Goal: Transaction & Acquisition: Purchase product/service

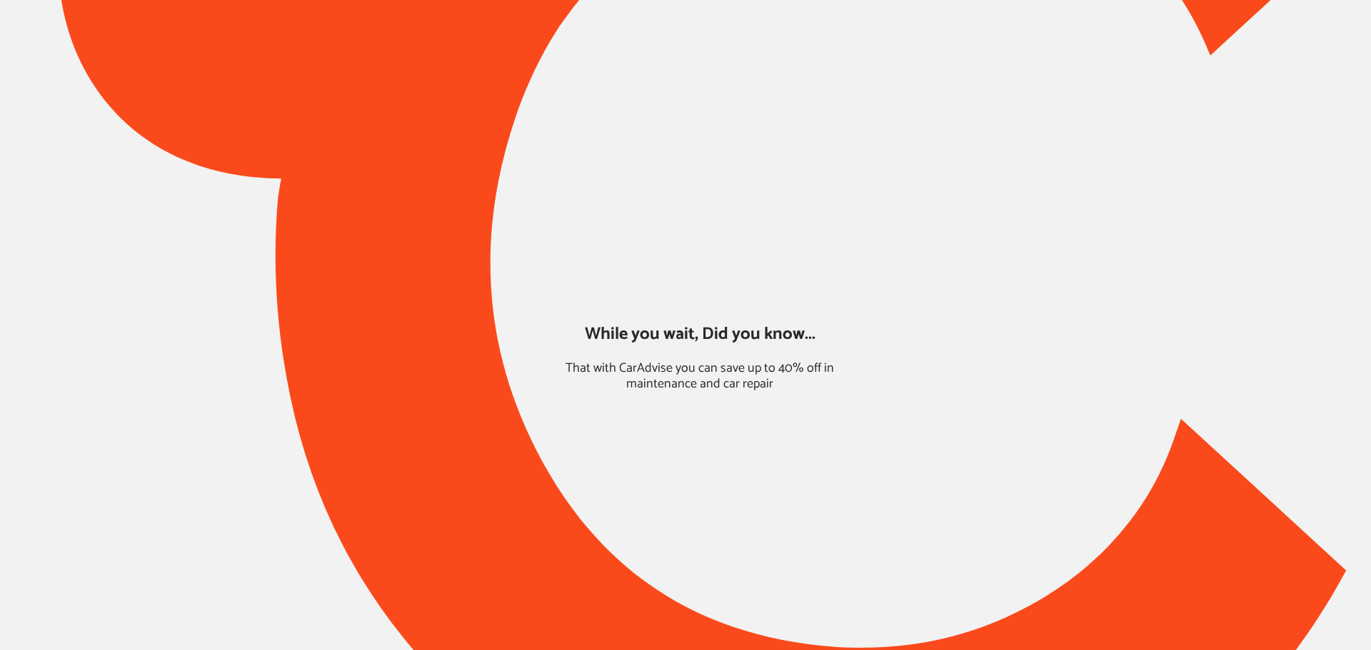
type input "*****"
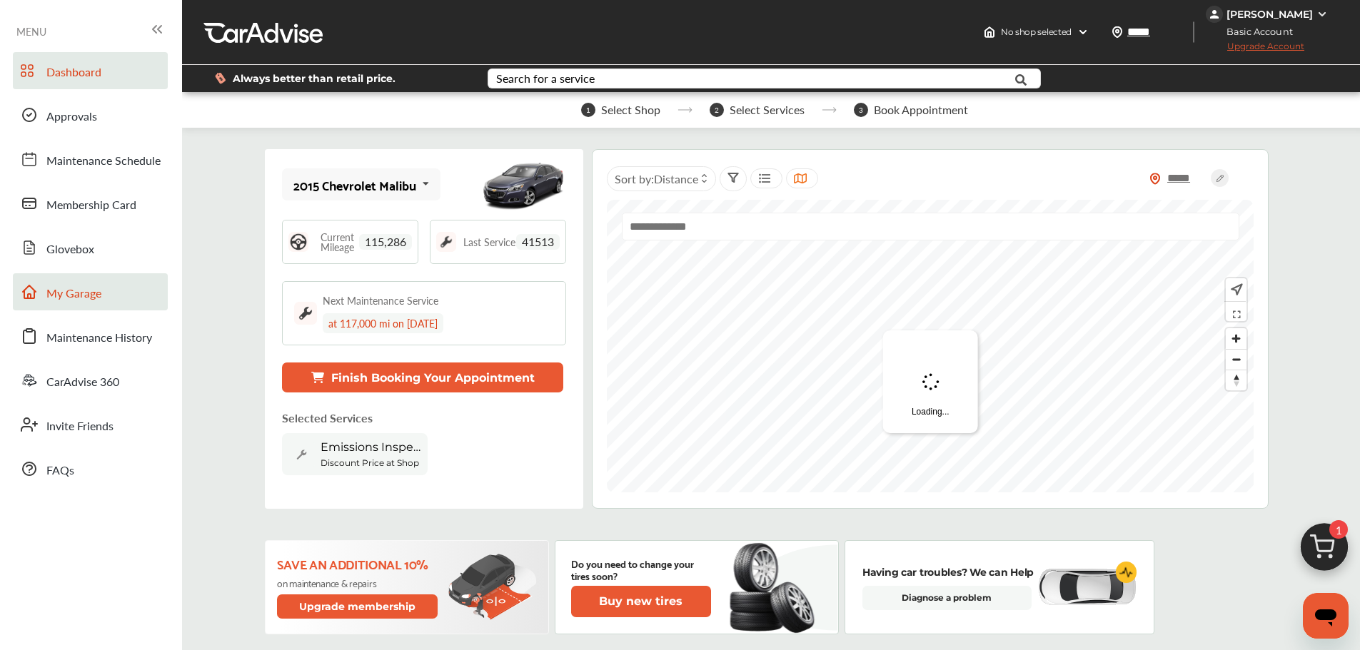
click at [56, 288] on span "My Garage" at bounding box center [73, 294] width 55 height 19
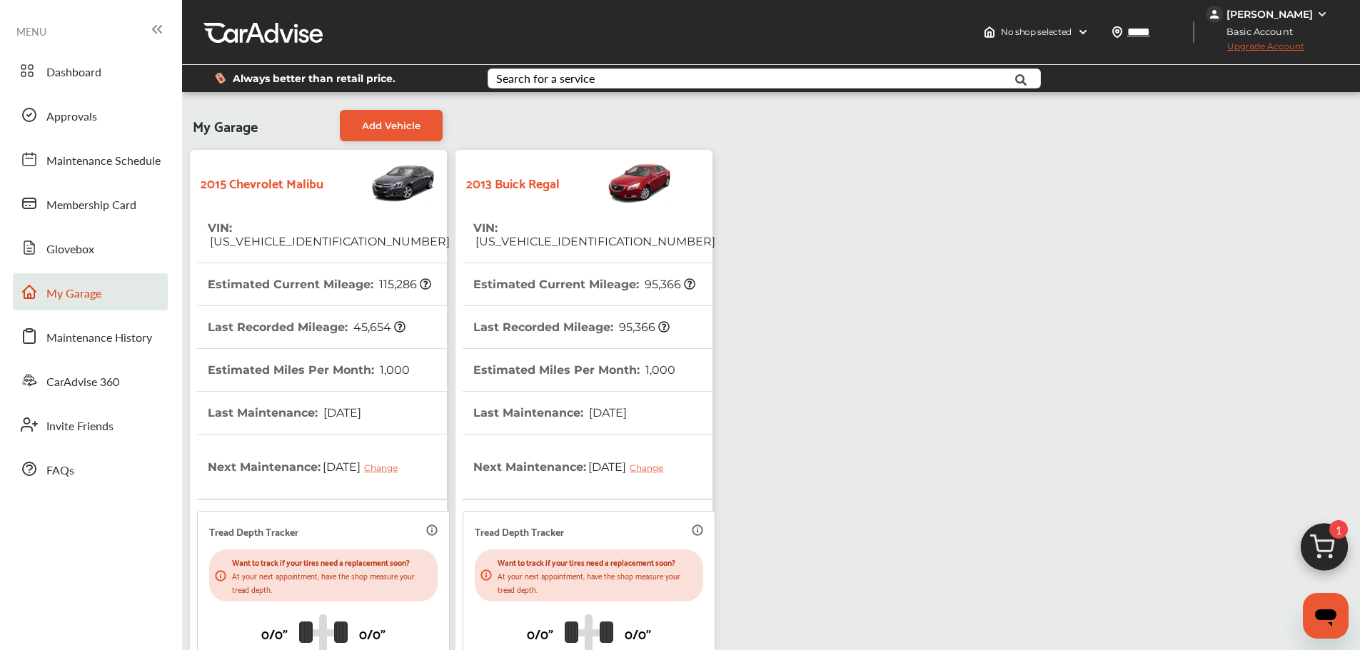
click at [588, 214] on th "VIN : [US_VEHICLE_IDENTIFICATION_NUMBER]" at bounding box center [594, 235] width 242 height 56
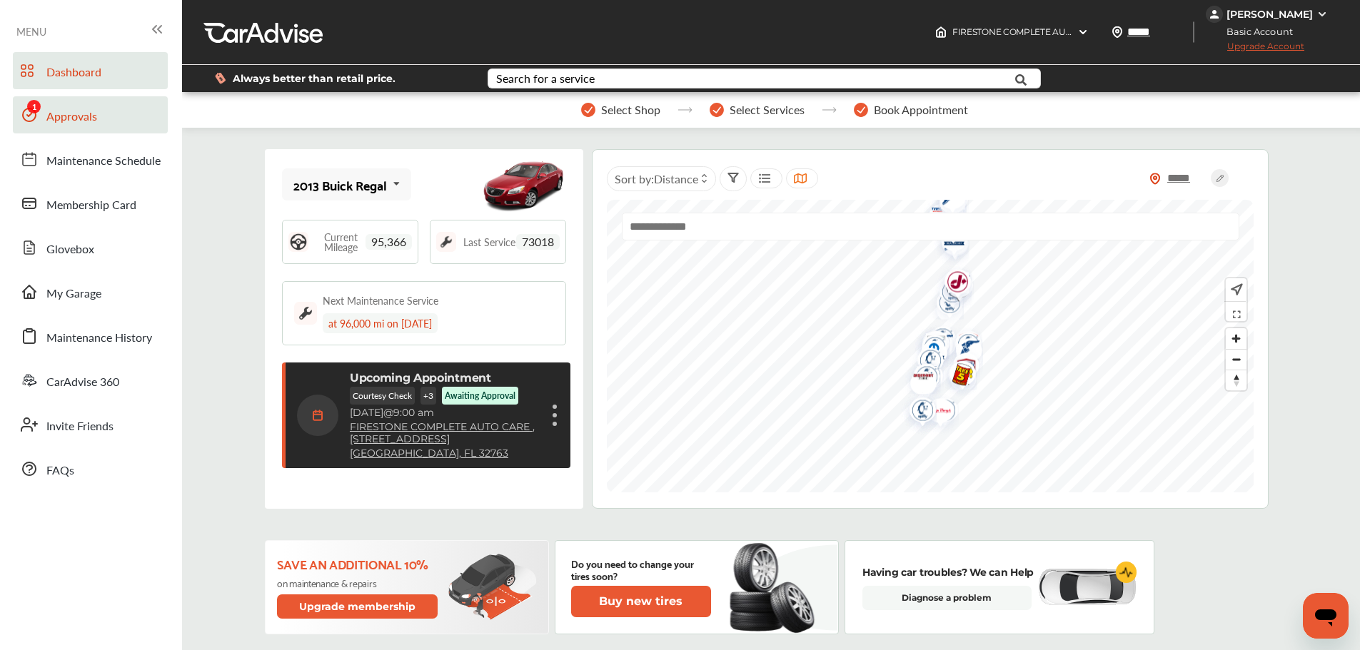
click at [68, 109] on span "Approvals" at bounding box center [71, 117] width 51 height 19
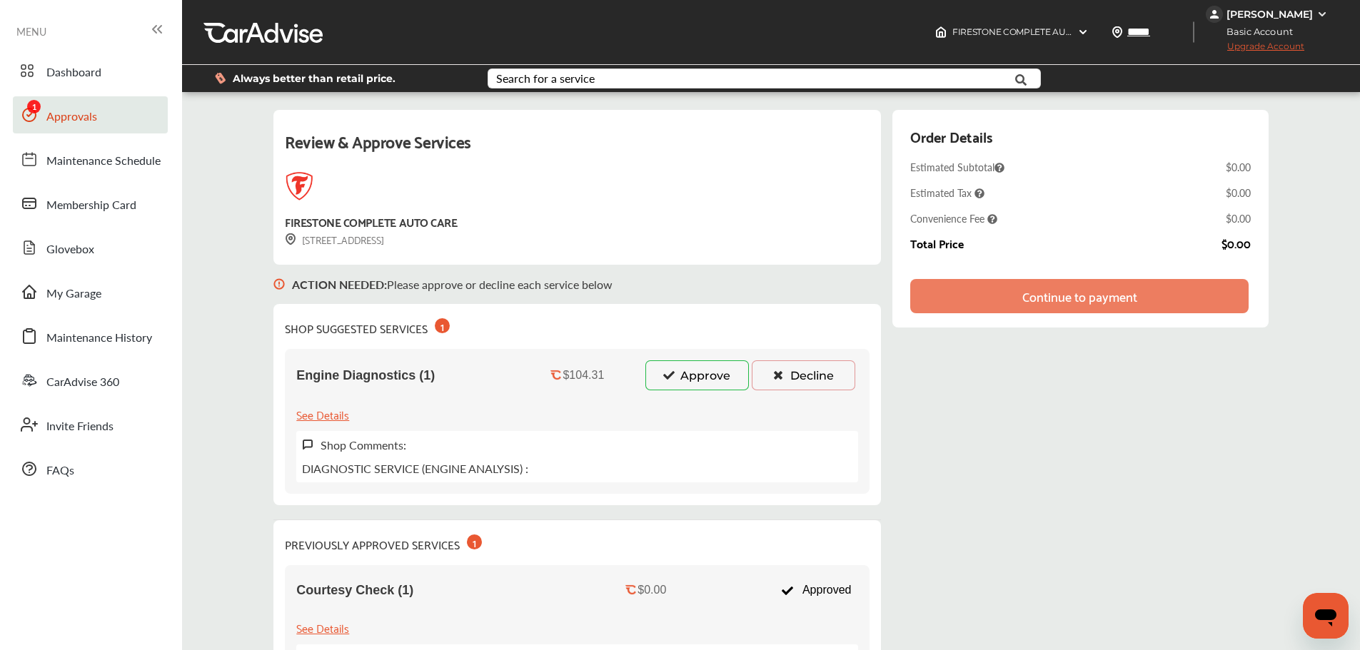
click at [686, 376] on button "Approve" at bounding box center [697, 376] width 104 height 30
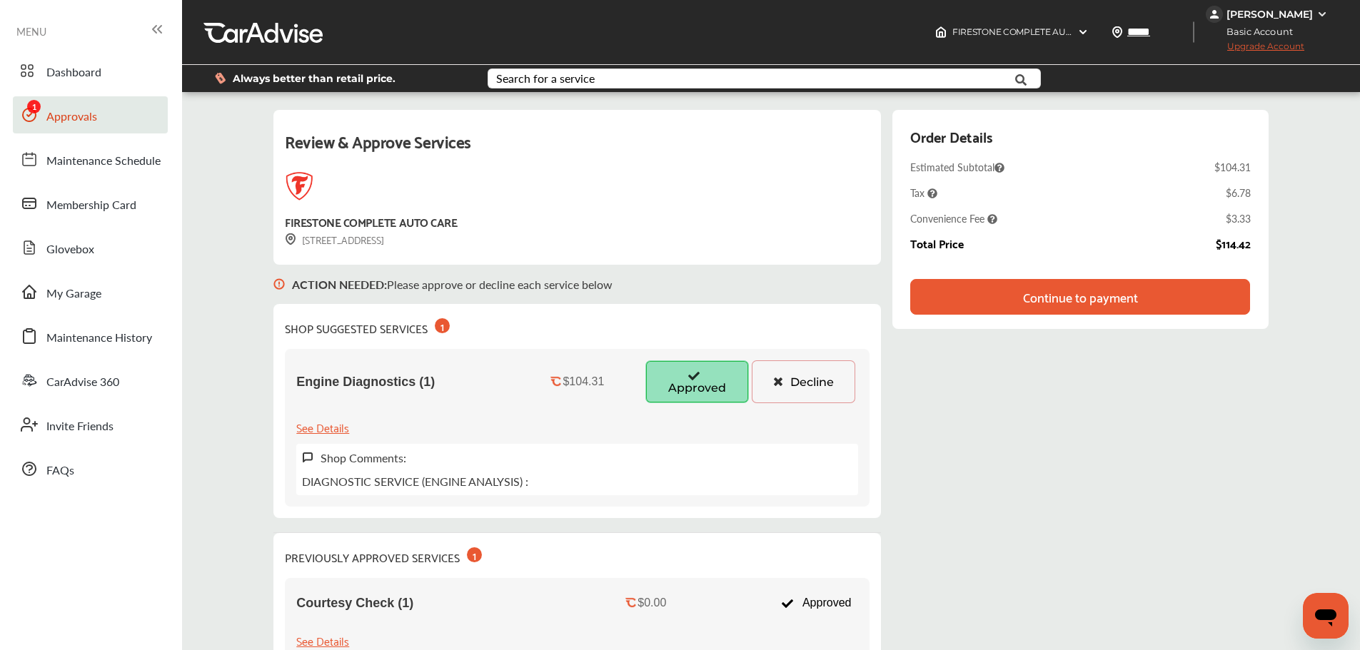
click at [1036, 299] on div "Continue to payment" at bounding box center [1080, 297] width 115 height 14
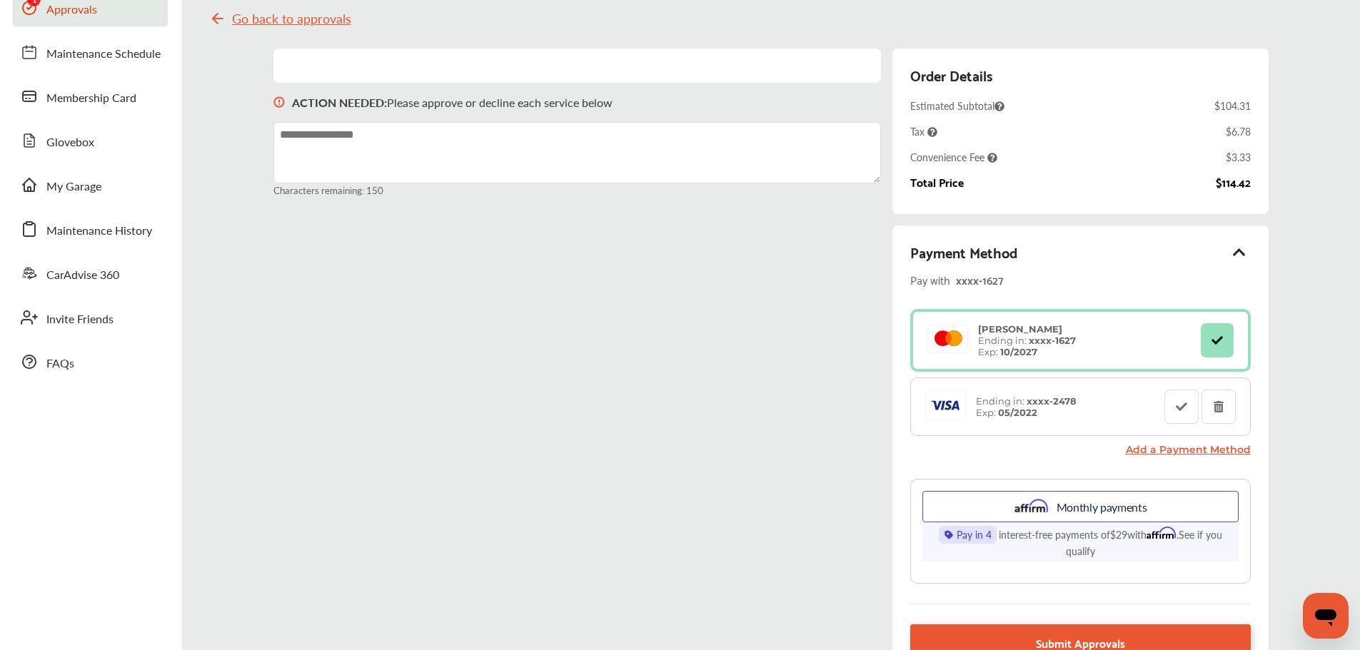
scroll to position [71, 0]
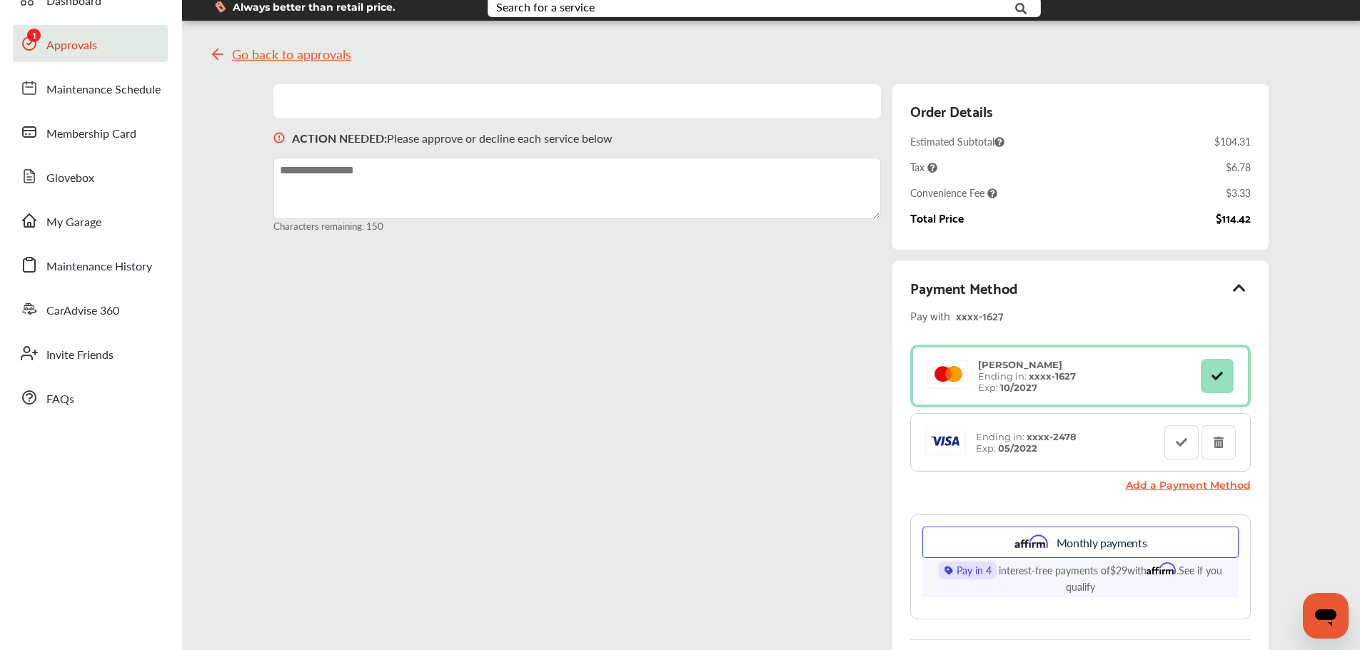
click at [308, 49] on span "Go back to approvals" at bounding box center [291, 54] width 119 height 14
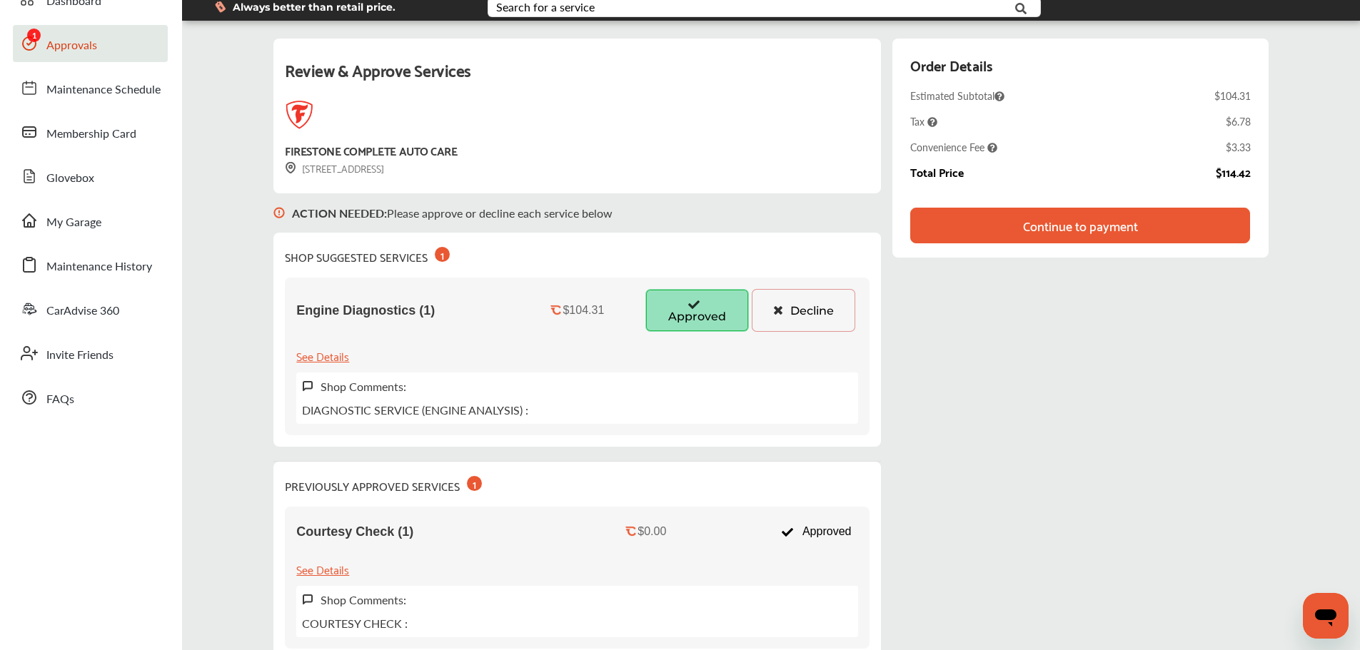
click at [1072, 226] on div "Continue to payment" at bounding box center [1080, 225] width 115 height 14
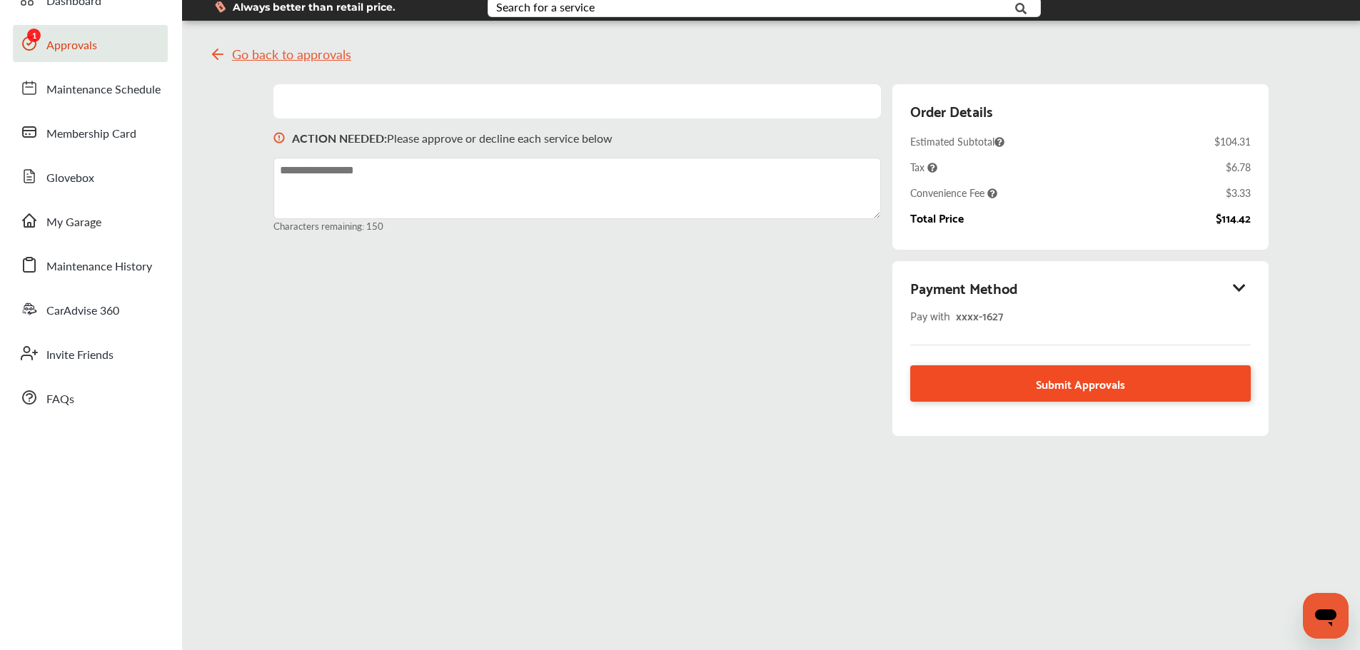
click at [1054, 384] on span "Submit Approvals" at bounding box center [1080, 383] width 89 height 19
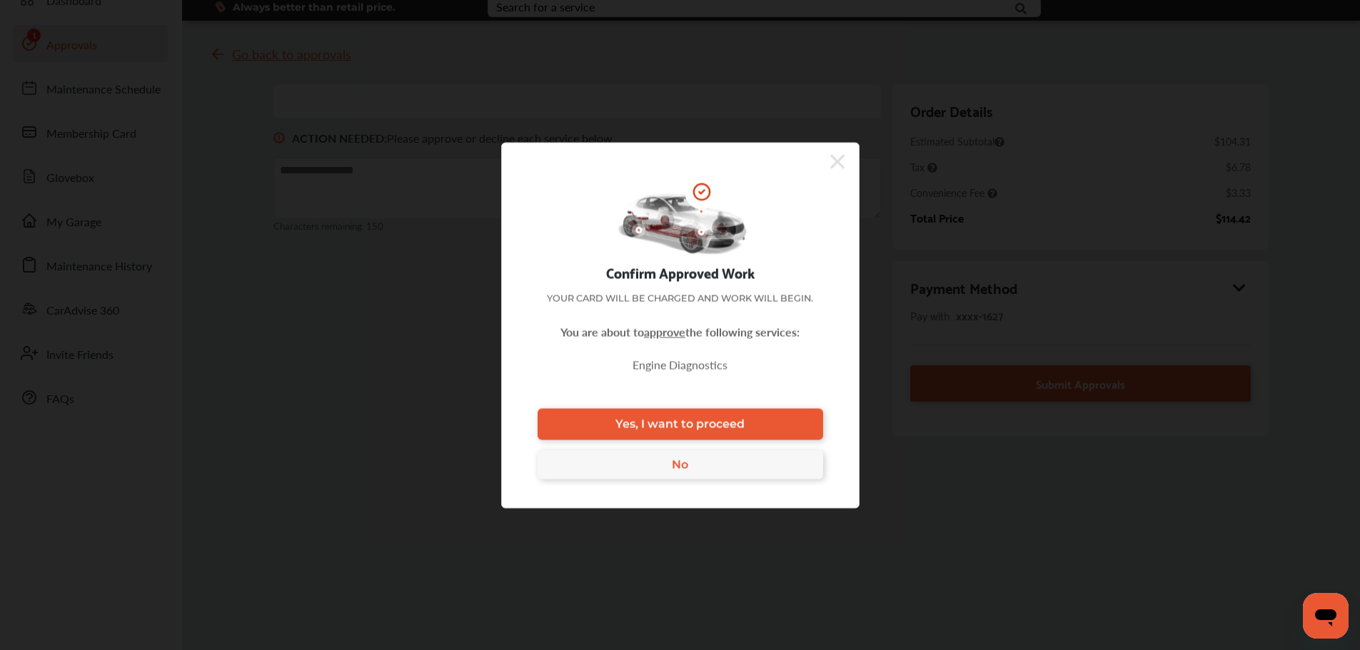
drag, startPoint x: 946, startPoint y: 514, endPoint x: 1230, endPoint y: 411, distance: 302.2
click at [948, 514] on div "Confirm Approved Work Your card will be charged and work will begin. You are ab…" at bounding box center [680, 325] width 1360 height 650
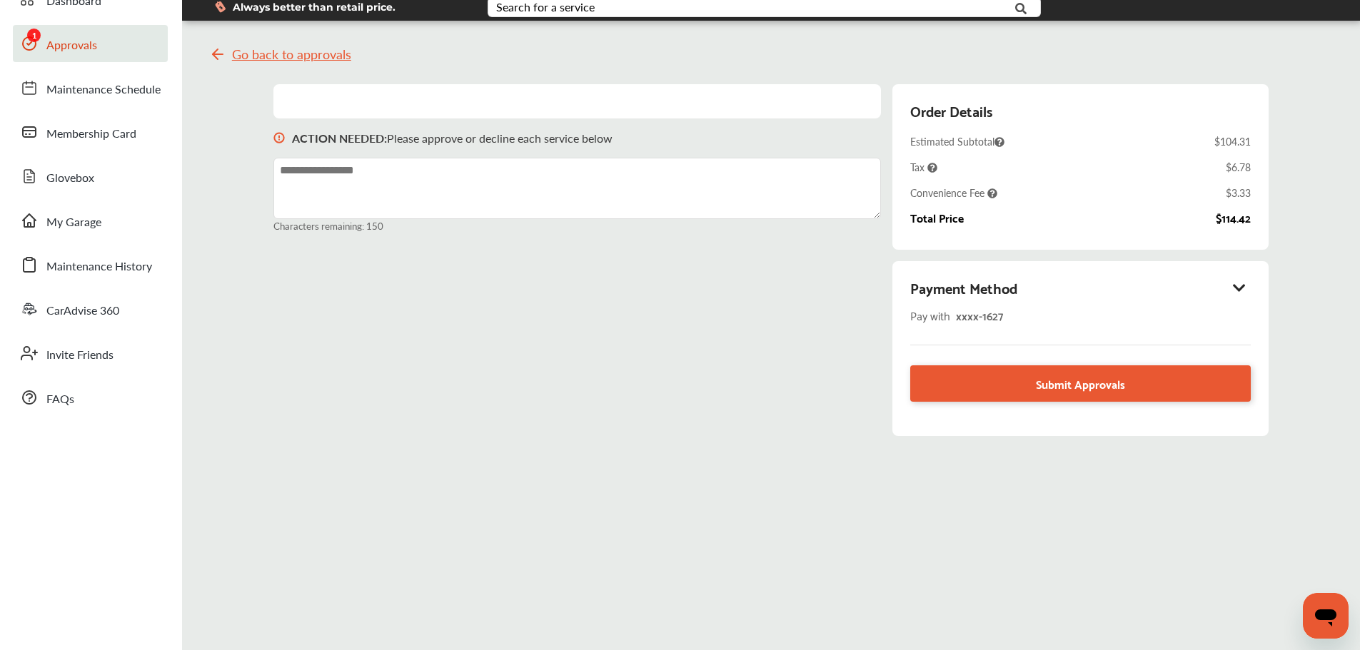
click at [1244, 285] on icon at bounding box center [1239, 288] width 17 height 14
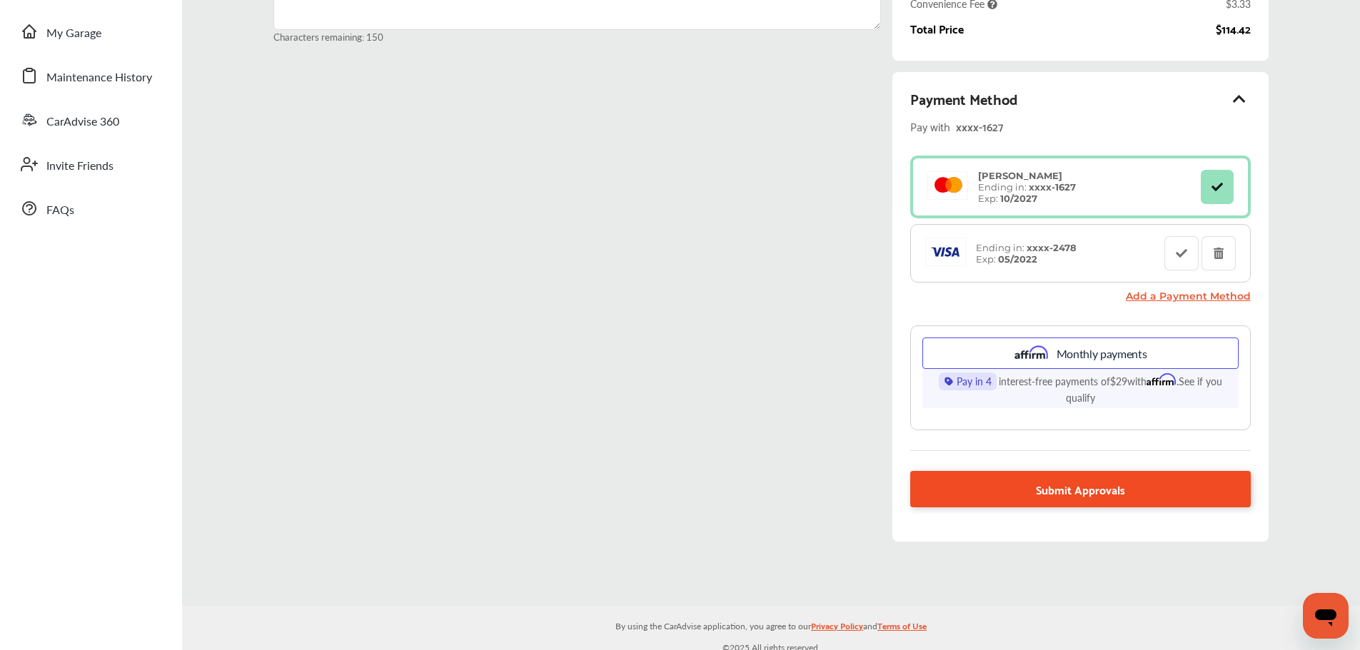
scroll to position [268, 0]
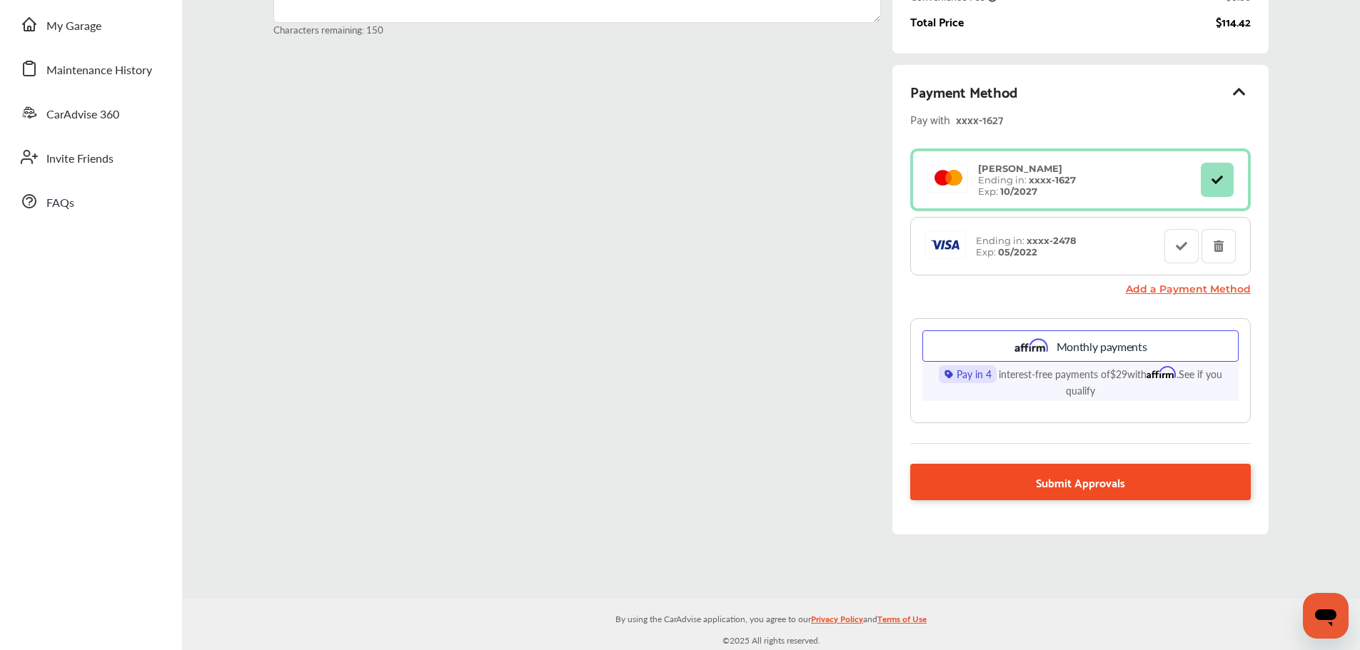
click at [1088, 478] on span "Submit Approvals" at bounding box center [1080, 482] width 89 height 19
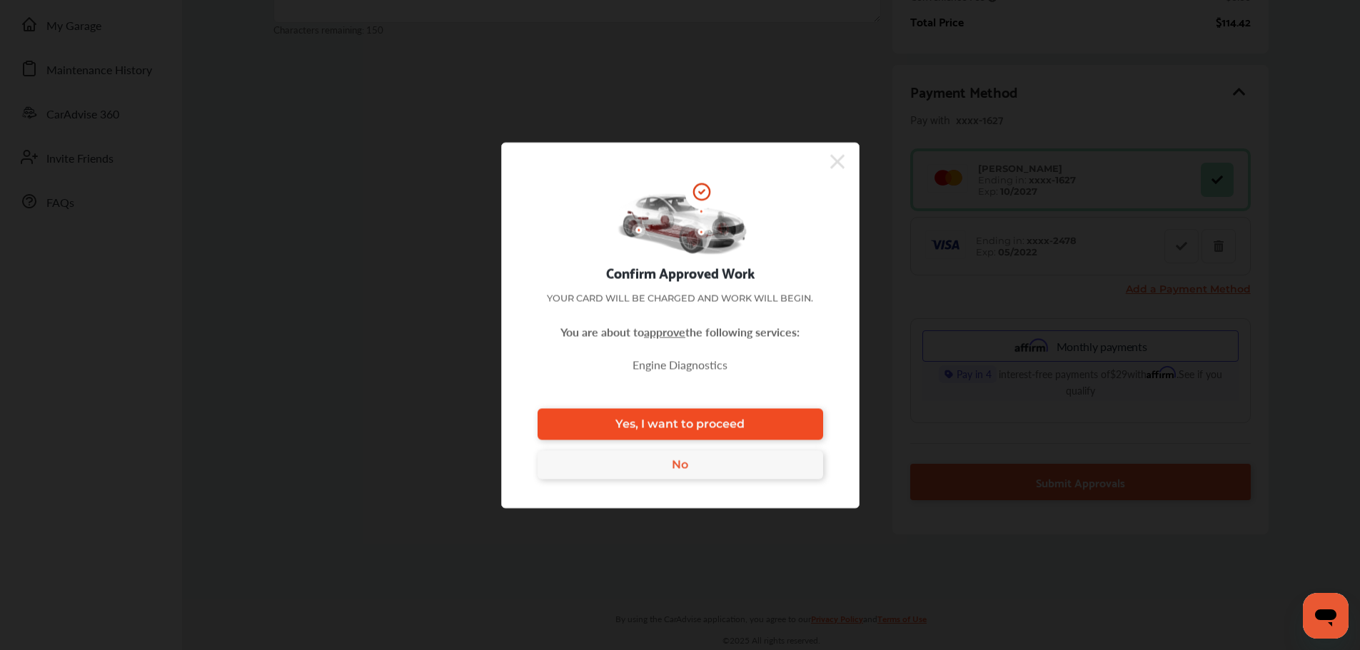
click at [703, 421] on span "Yes, I want to proceed" at bounding box center [679, 425] width 129 height 14
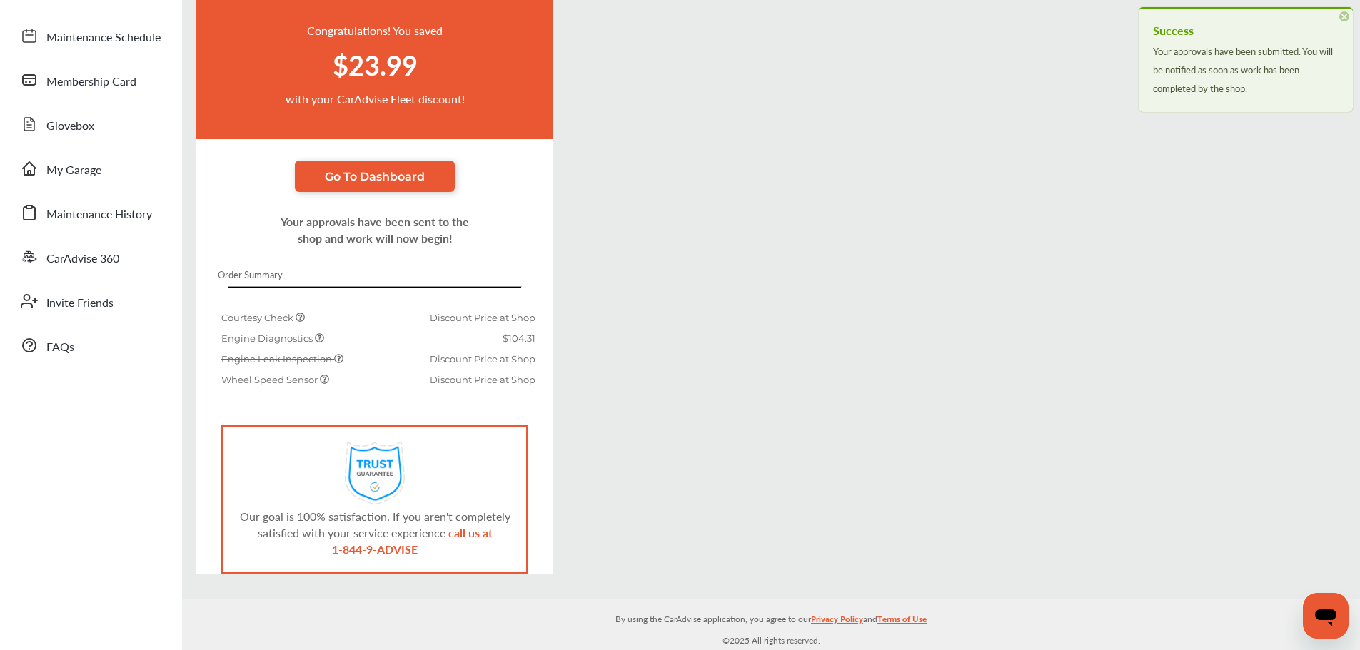
scroll to position [124, 0]
click at [74, 173] on span "My Garage" at bounding box center [73, 170] width 55 height 19
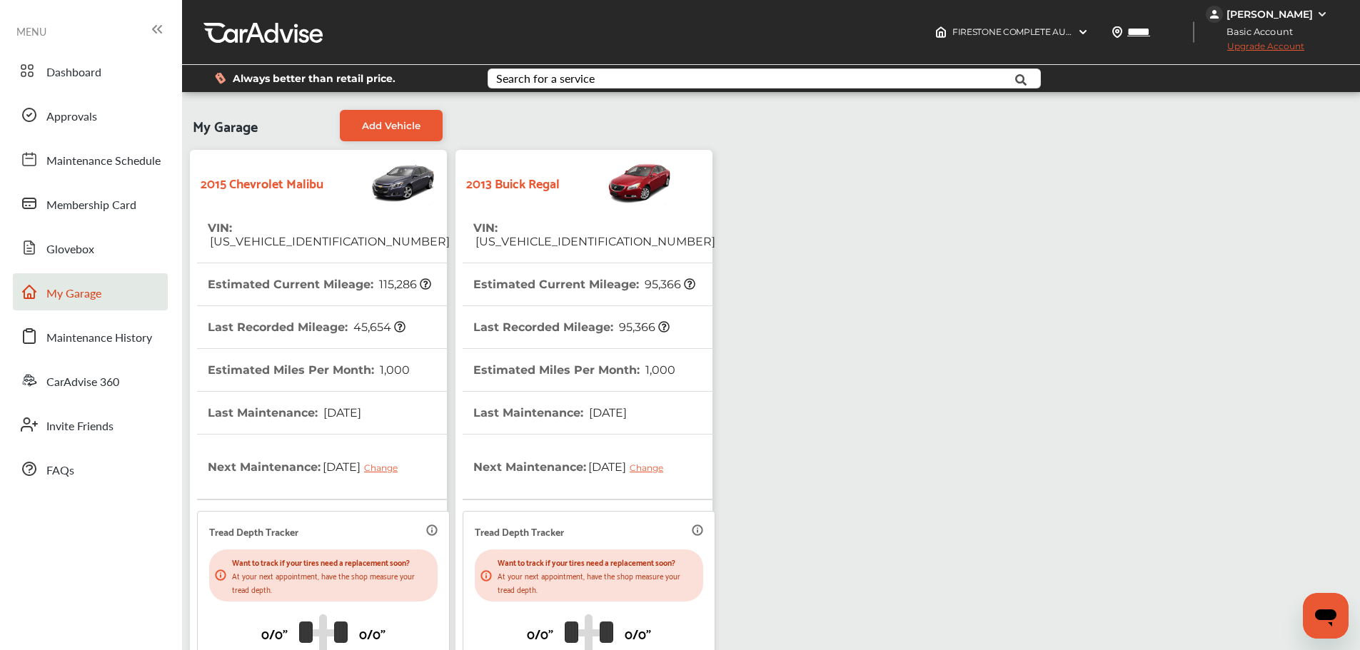
click at [348, 235] on tr "VIN : [US_VEHICLE_IDENTIFICATION_NUMBER]" at bounding box center [323, 235] width 253 height 56
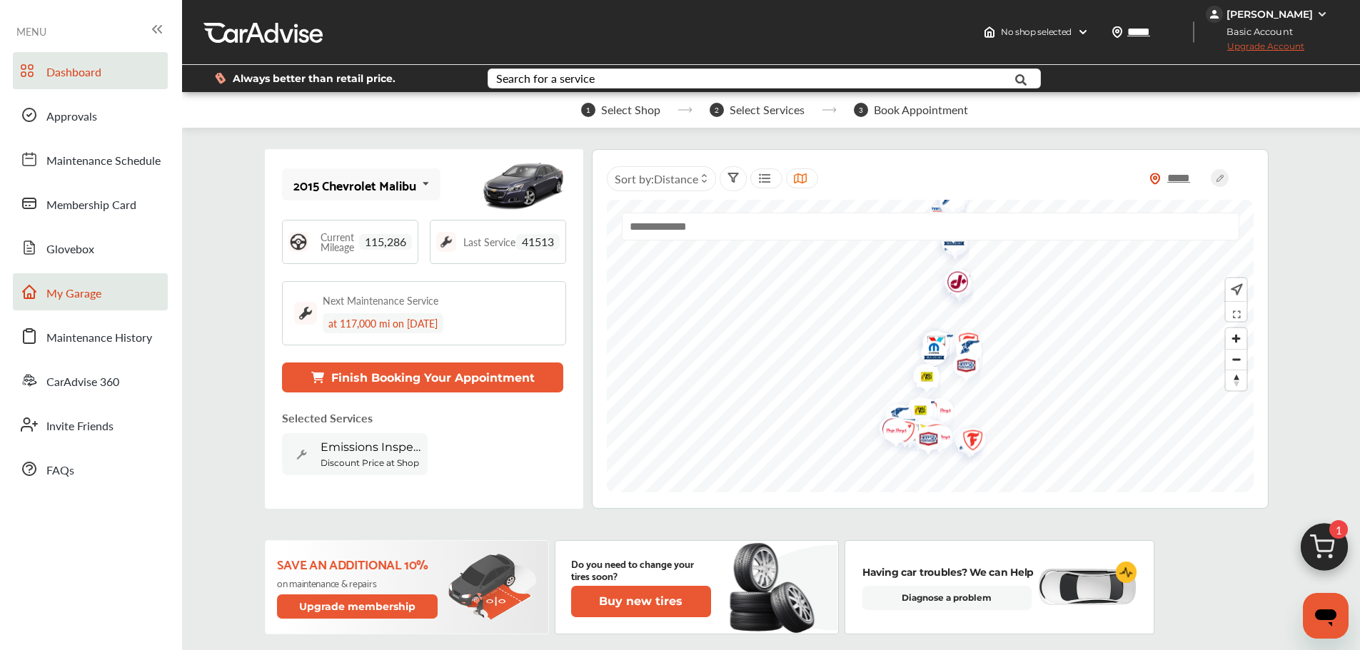
click at [75, 289] on span "My Garage" at bounding box center [73, 294] width 55 height 19
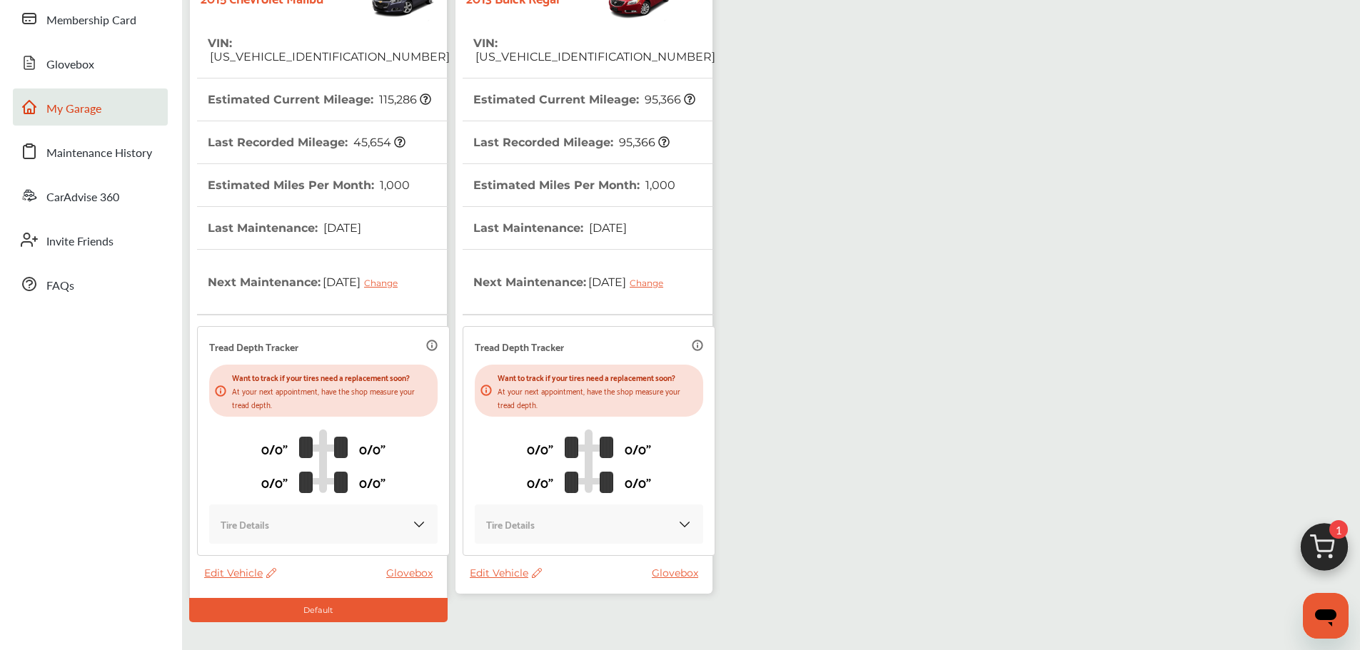
scroll to position [214, 0]
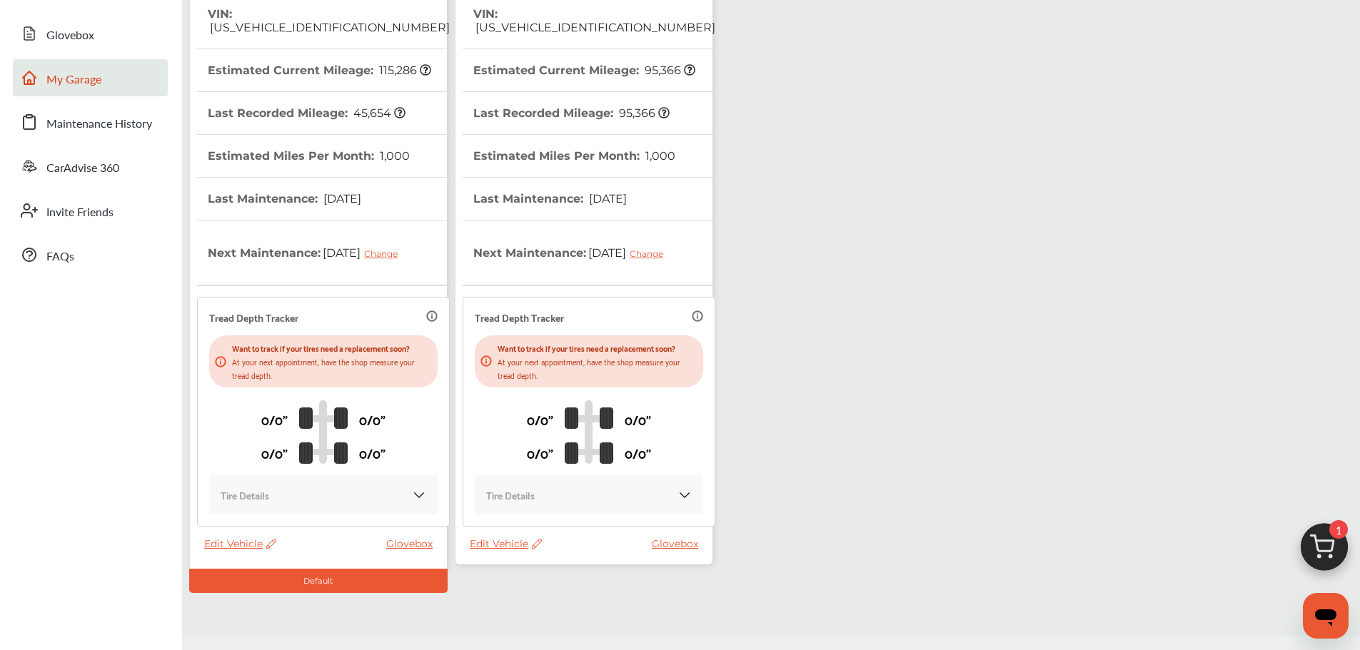
click at [593, 323] on div "Tread Depth Tracker" at bounding box center [589, 317] width 228 height 16
click at [548, 306] on div "Tread Depth Tracker Want to track if your tires need a replacement soon? At you…" at bounding box center [589, 412] width 253 height 230
click at [497, 542] on span "Edit Vehicle" at bounding box center [506, 544] width 72 height 13
click at [539, 603] on div "Use this vehicle" at bounding box center [561, 601] width 129 height 22
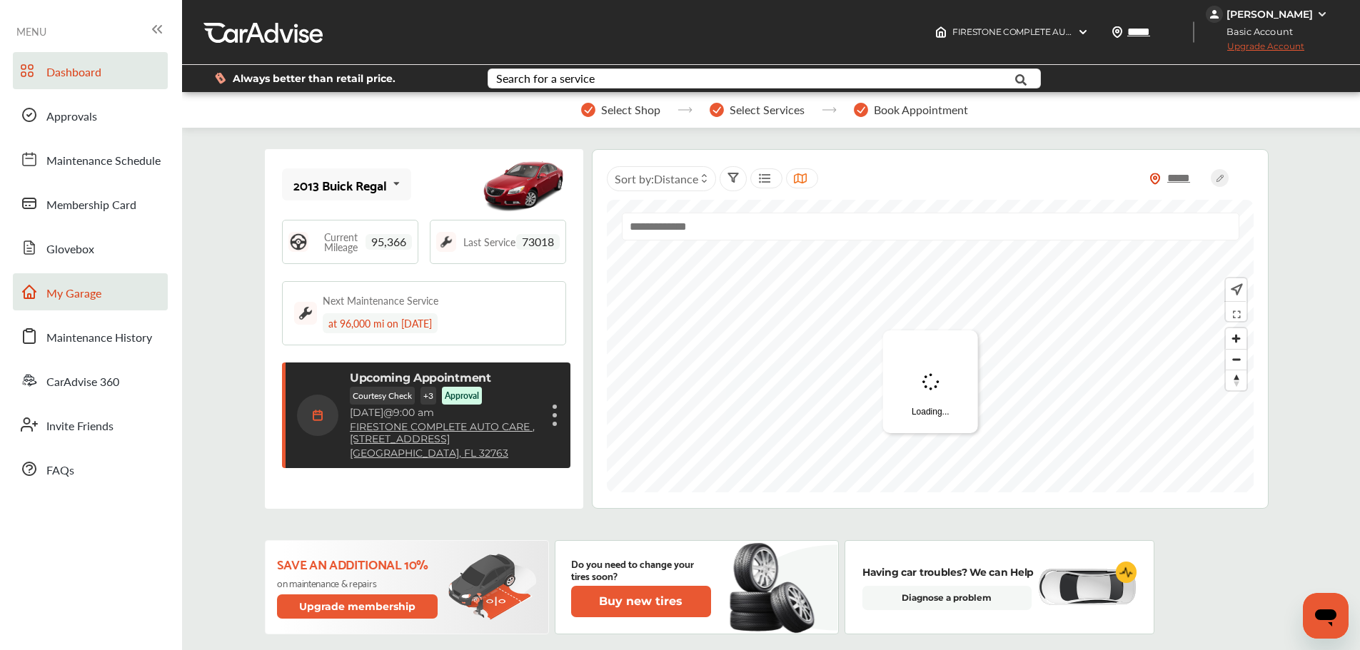
click at [76, 298] on span "My Garage" at bounding box center [73, 294] width 55 height 19
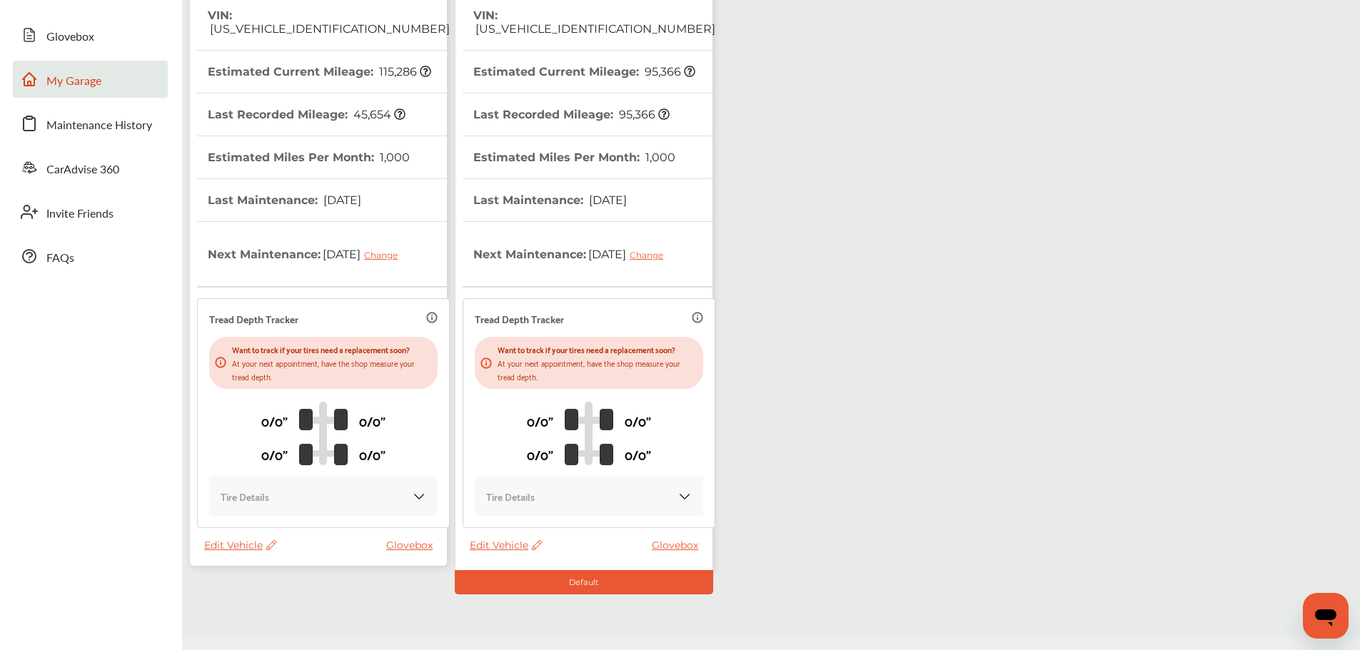
scroll to position [251, 0]
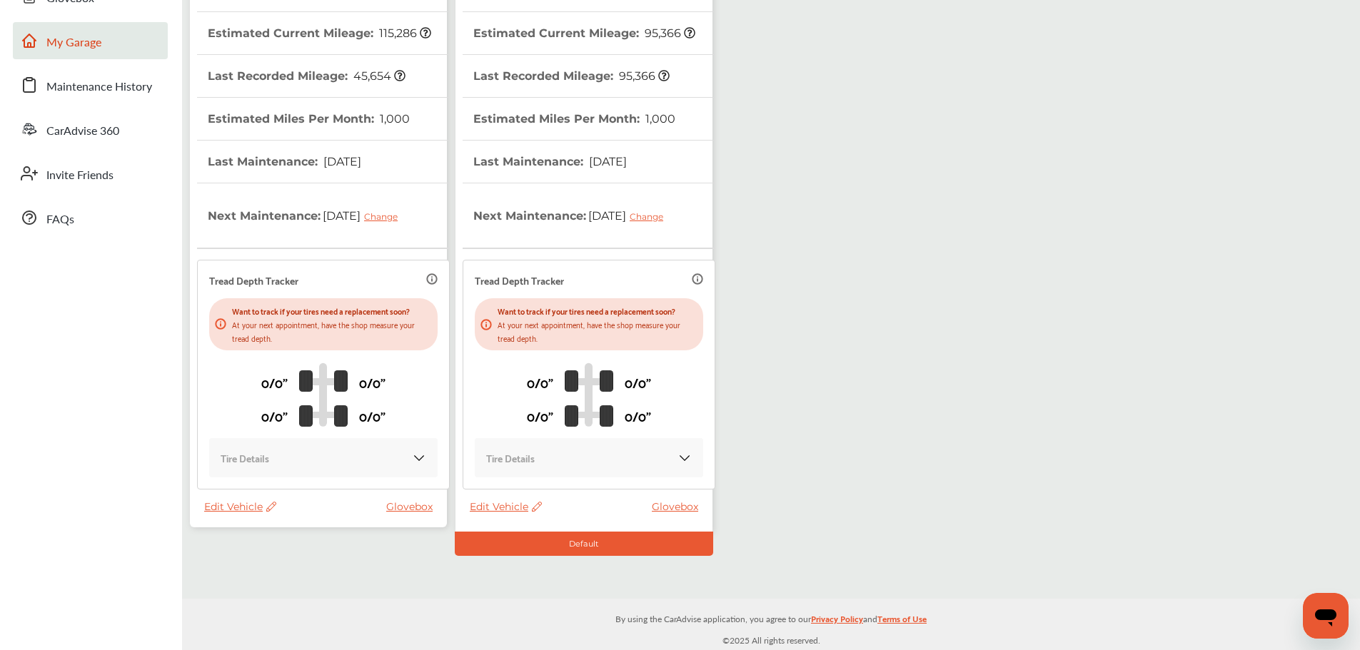
click at [230, 505] on span "Edit Vehicle" at bounding box center [240, 506] width 72 height 13
click at [243, 538] on div "Remove" at bounding box center [294, 543] width 129 height 22
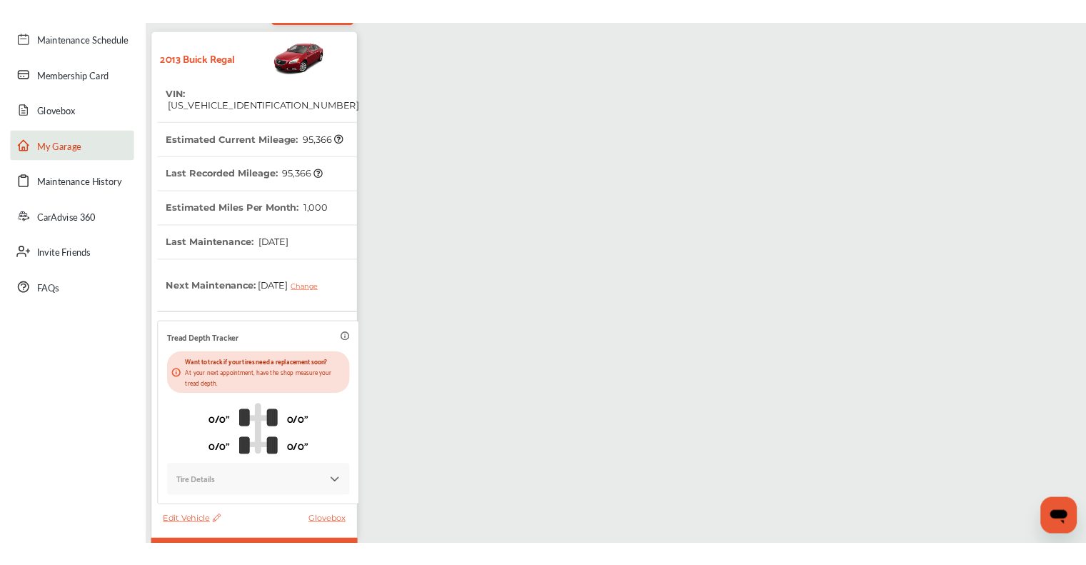
scroll to position [0, 0]
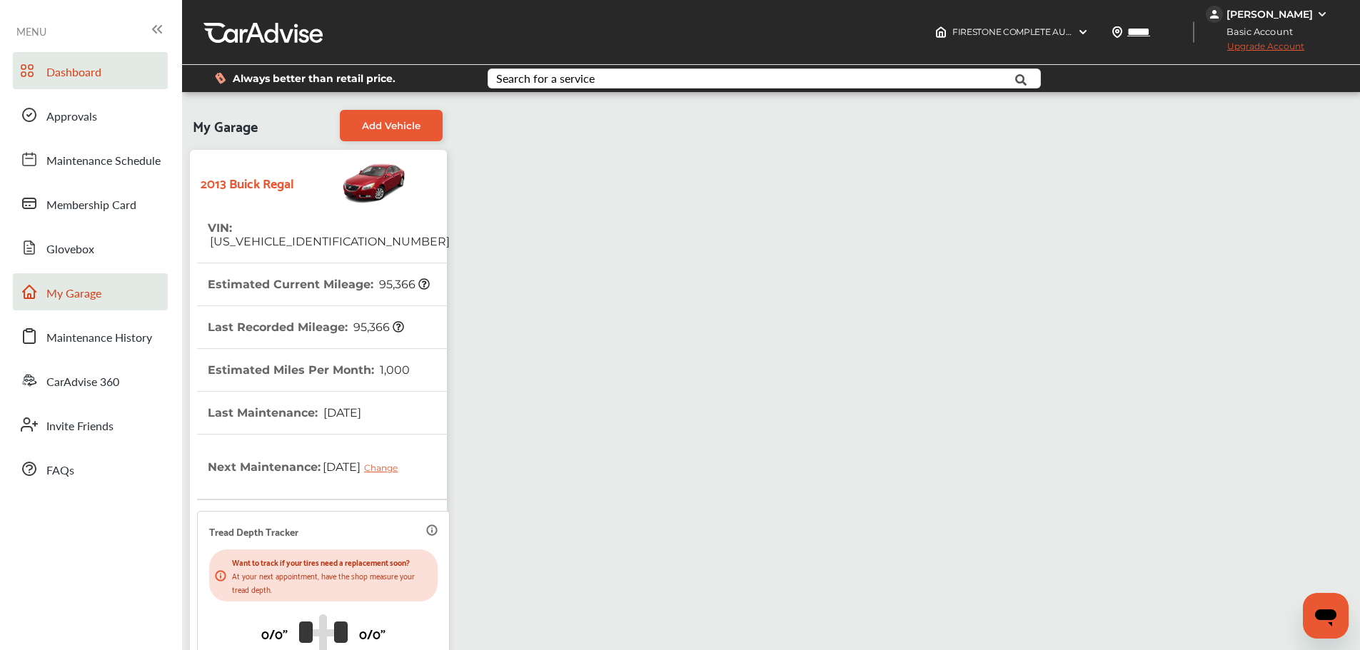
click at [100, 74] on span "Dashboard" at bounding box center [73, 73] width 55 height 19
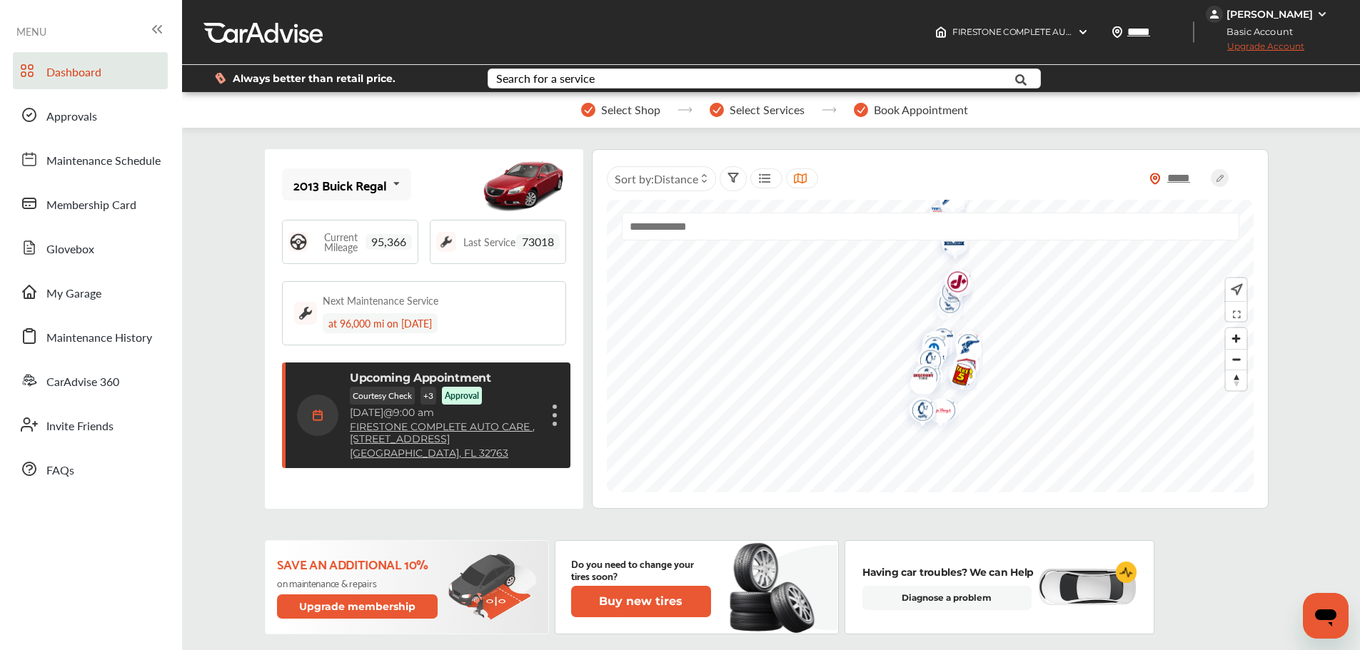
click at [1328, 9] on div "[PERSON_NAME]" at bounding box center [1269, 14] width 126 height 17
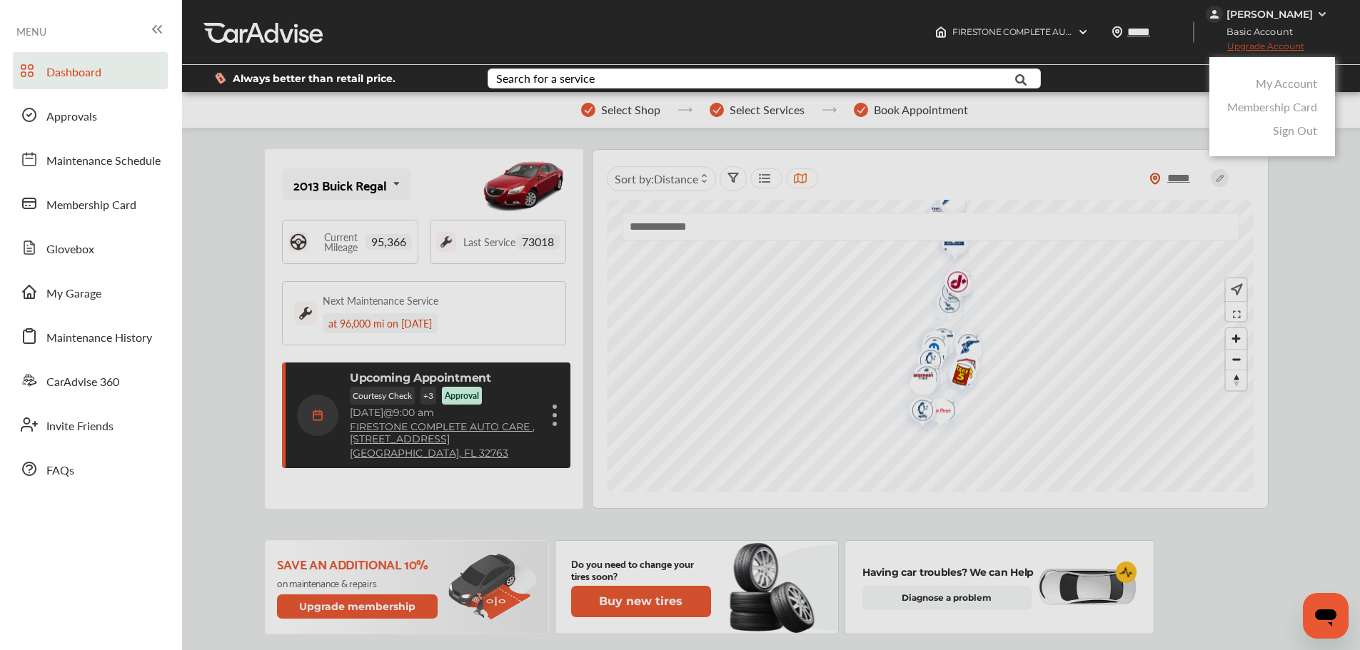
click at [1296, 82] on link "My Account" at bounding box center [1286, 83] width 61 height 16
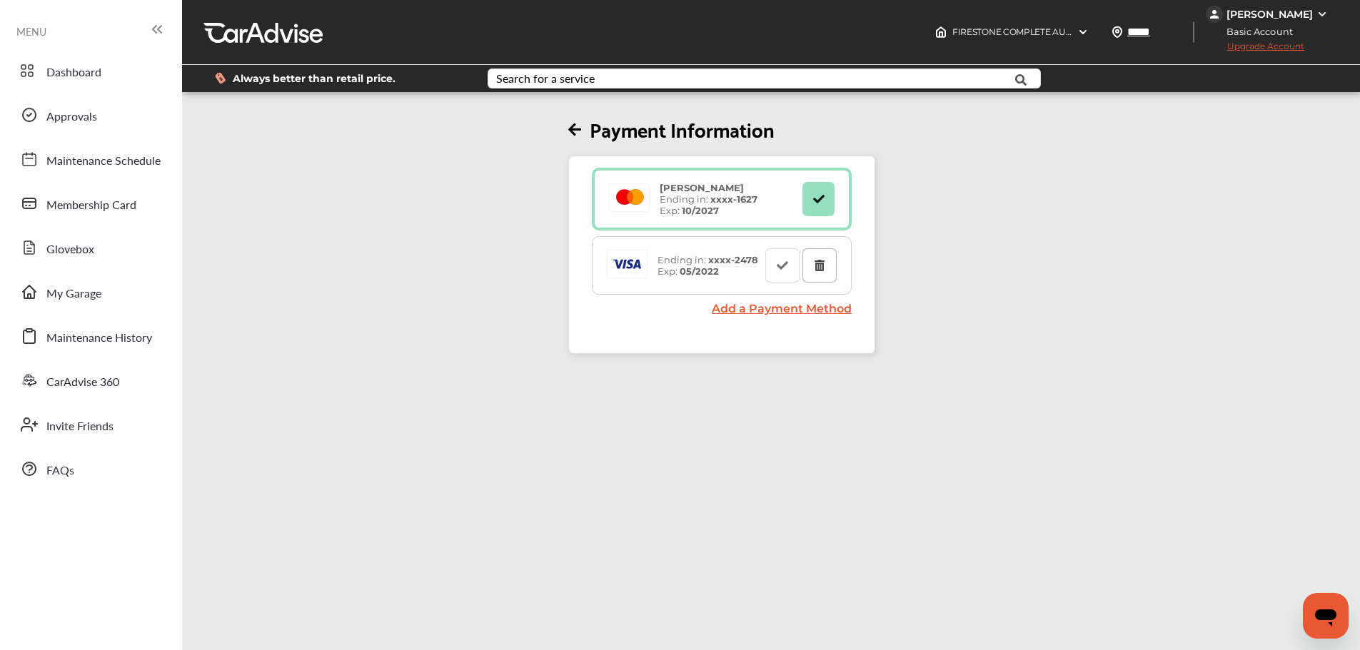
click at [823, 262] on icon at bounding box center [820, 265] width 14 height 10
